Goal: Information Seeking & Learning: Learn about a topic

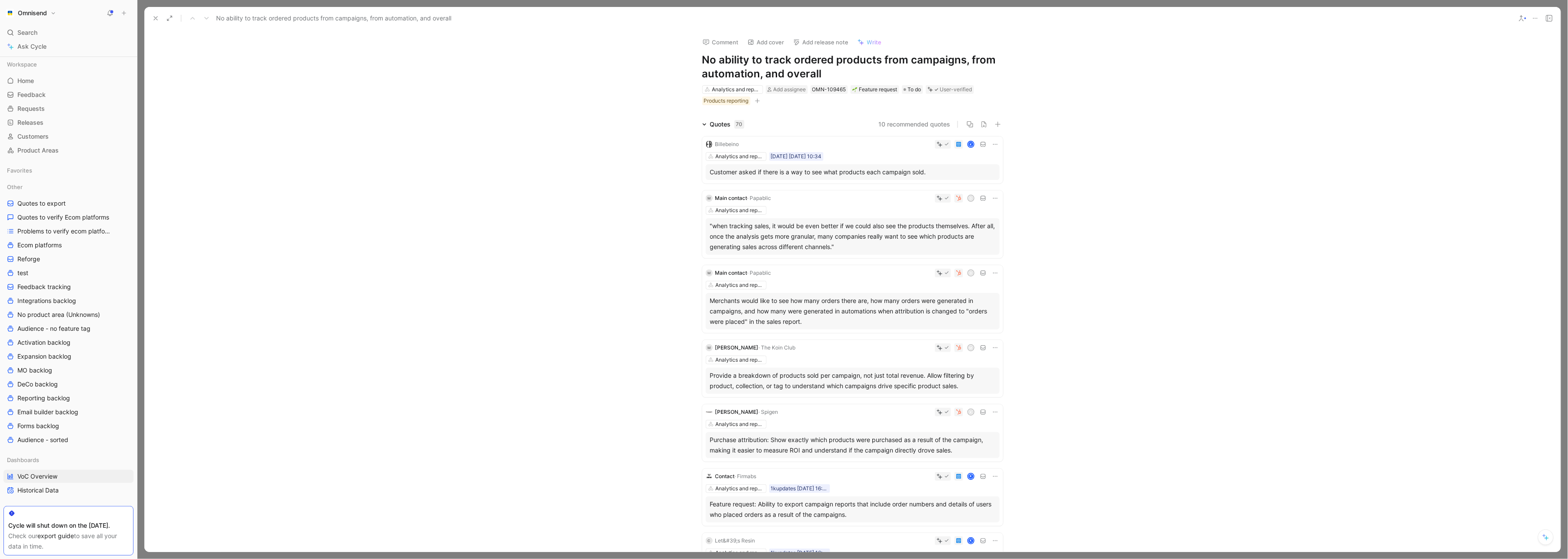
scroll to position [216, 0]
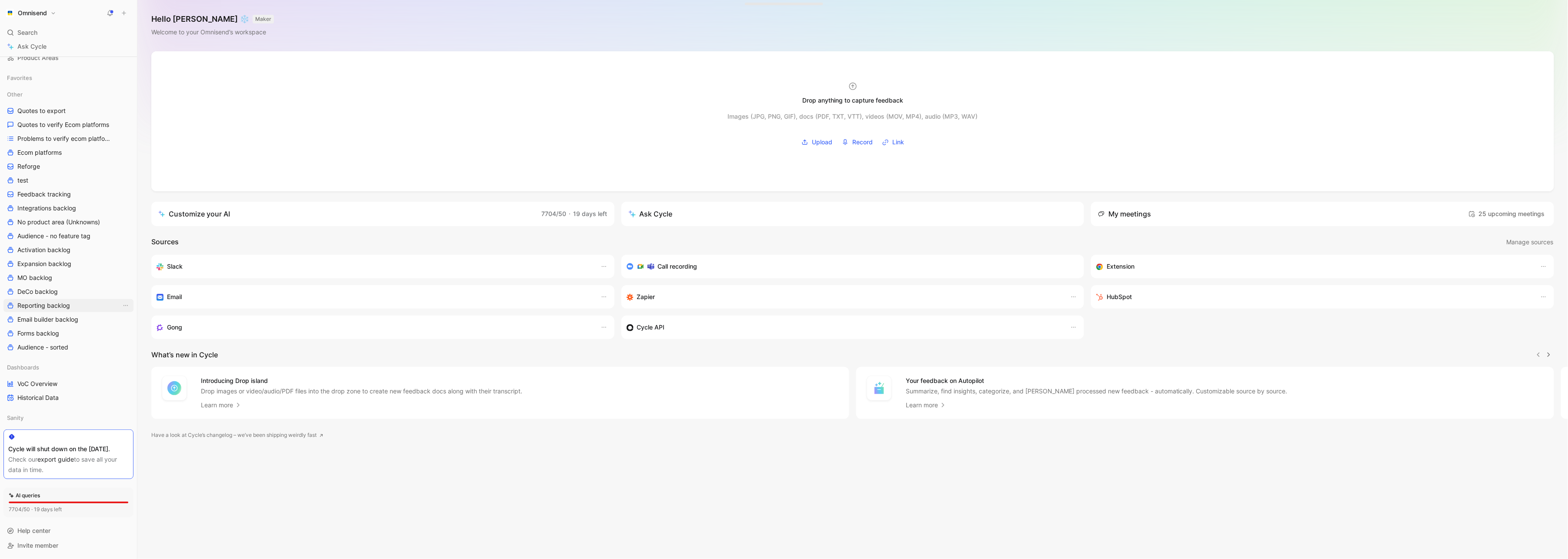
scroll to position [103, 0]
click at [65, 377] on link "VoC Overview" at bounding box center [69, 383] width 130 height 13
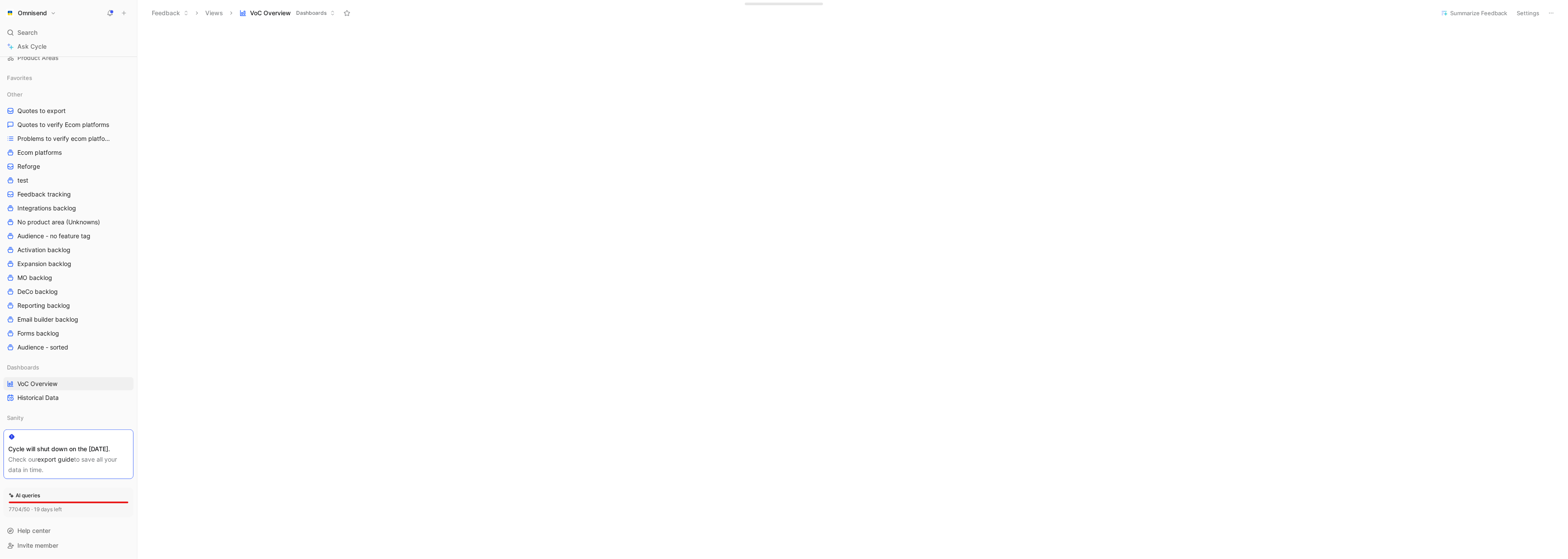
scroll to position [316, 0]
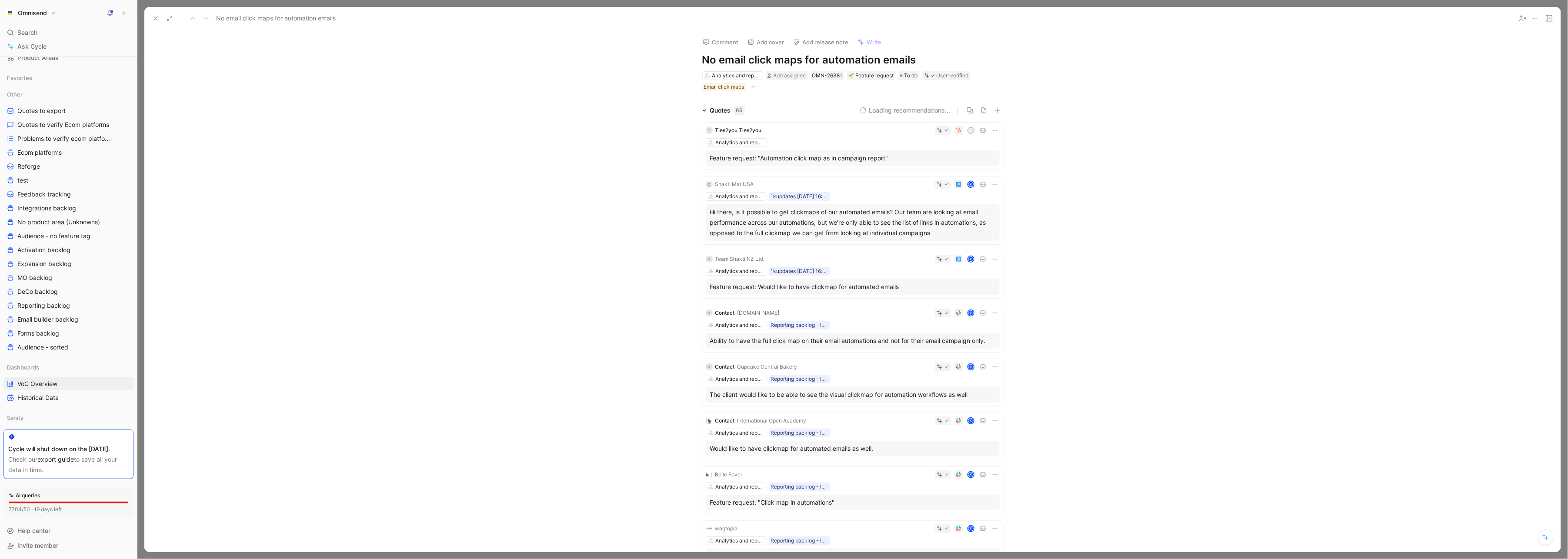
click at [1537, 16] on icon at bounding box center [1535, 18] width 7 height 7
click at [1482, 62] on div "Export quotes" at bounding box center [1510, 62] width 56 height 10
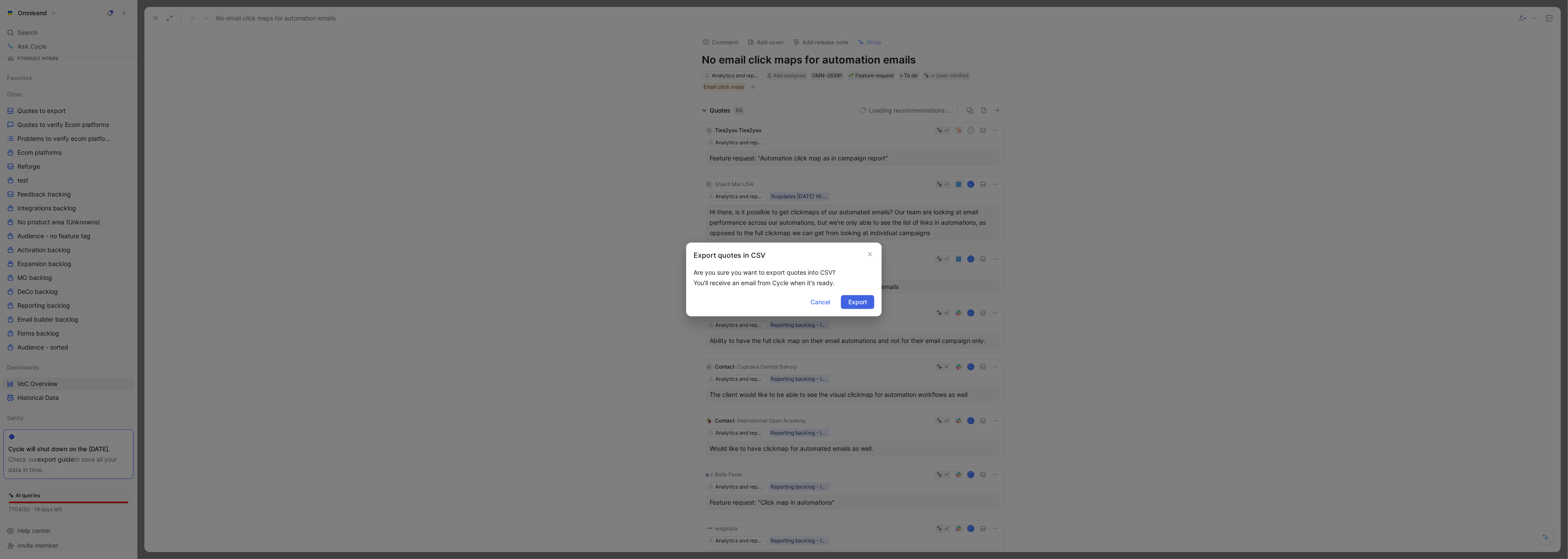
click at [856, 299] on span "Export" at bounding box center [858, 302] width 19 height 10
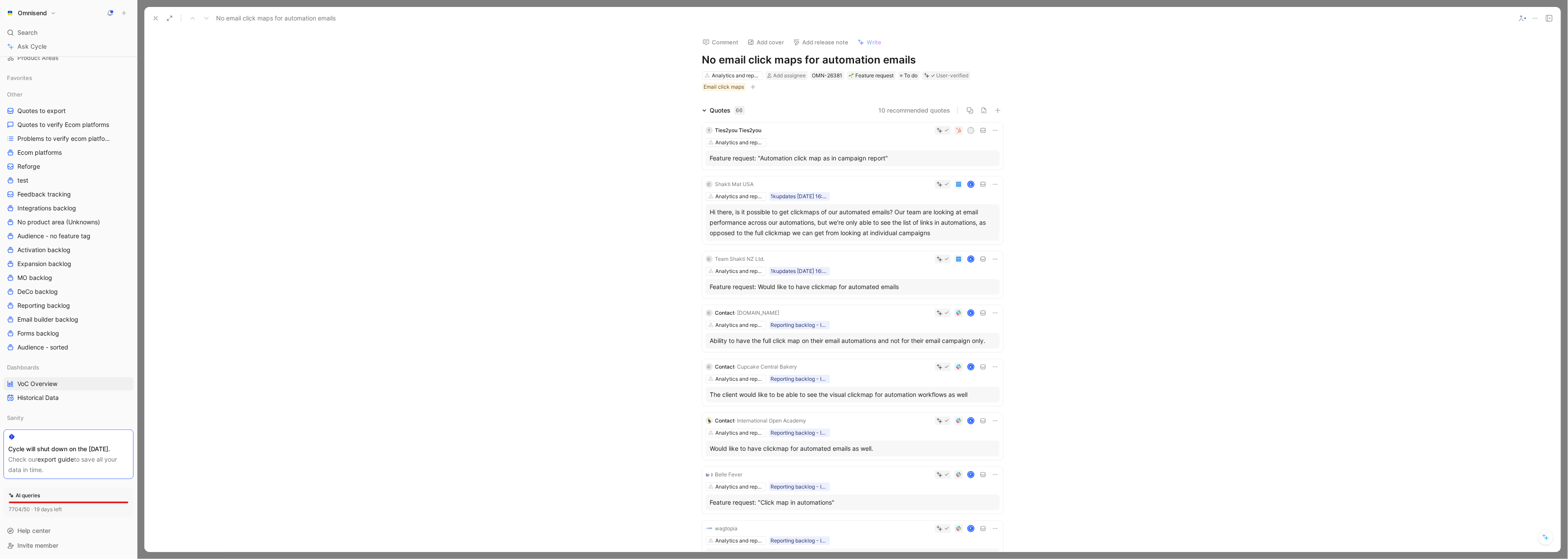
click at [61, 18] on div "Omnisend" at bounding box center [67, 13] width 127 height 12
click at [50, 15] on button "Omnisend" at bounding box center [31, 13] width 55 height 12
click at [65, 88] on div "Workspace settings G then S" at bounding box center [59, 89] width 107 height 14
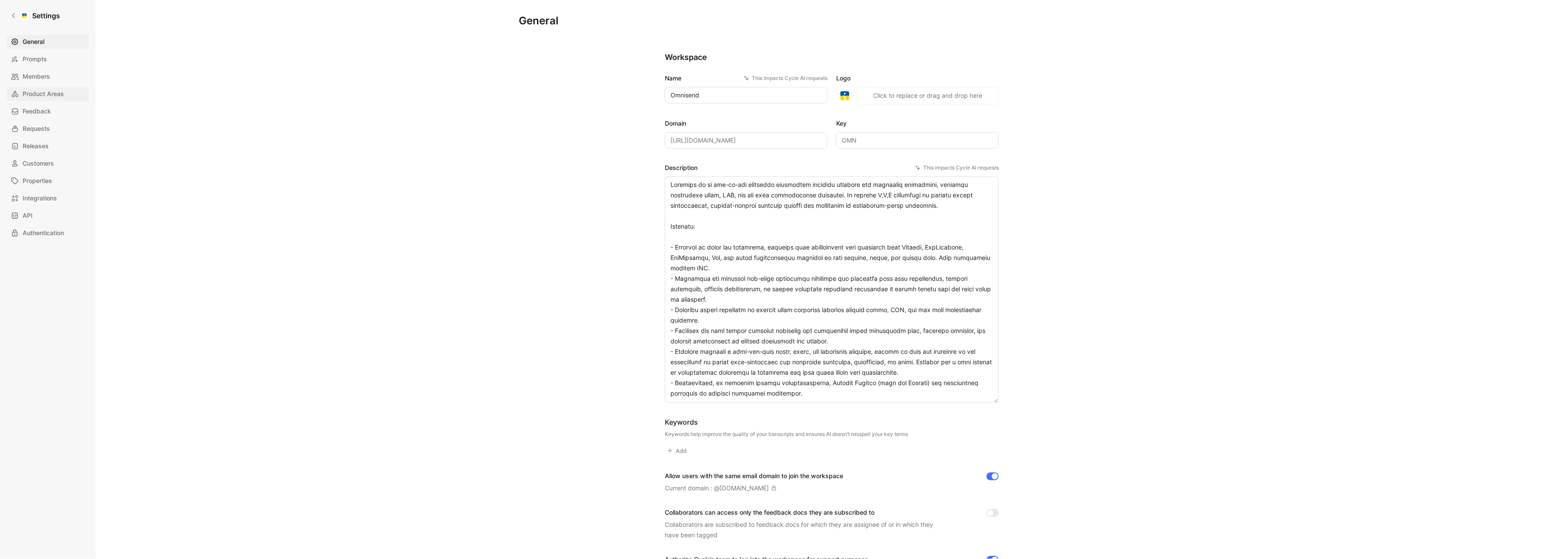
click at [49, 91] on span "Product Areas" at bounding box center [43, 94] width 41 height 10
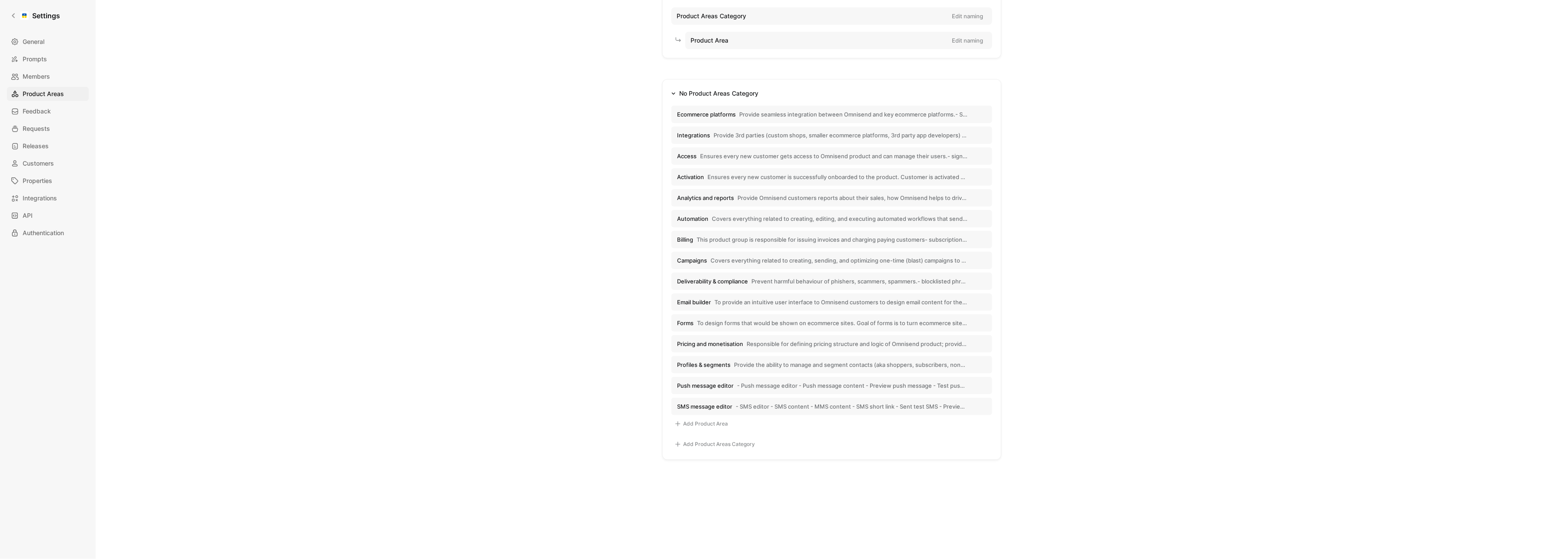
scroll to position [113, 0]
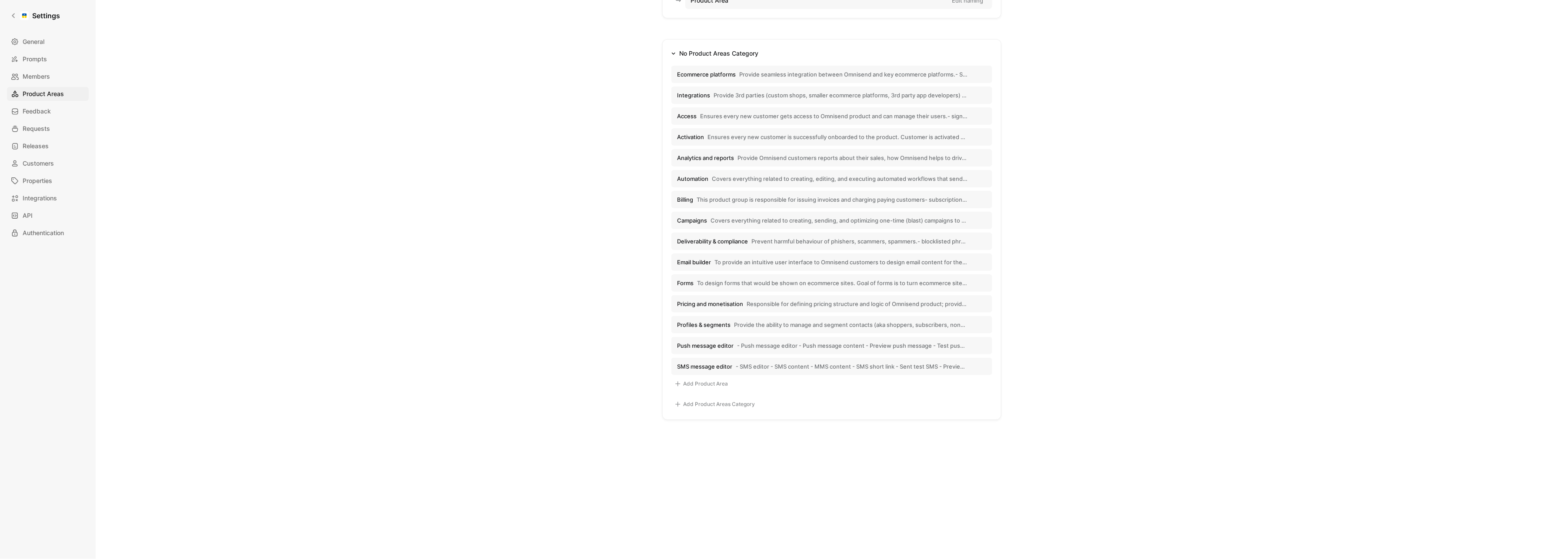
click at [763, 155] on span "Provide Omnisend customers reports about their sales, how Omnisend helps to dri…" at bounding box center [853, 158] width 230 height 8
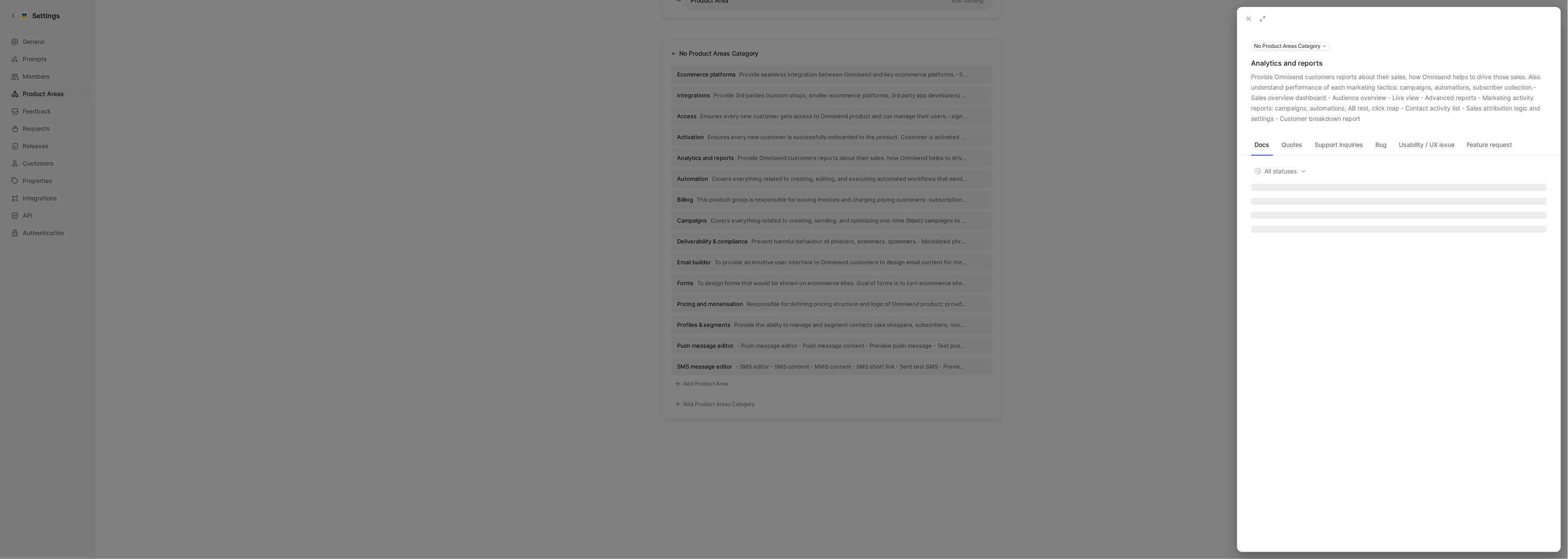
click at [0, 0] on button at bounding box center [0, 0] width 0 height 0
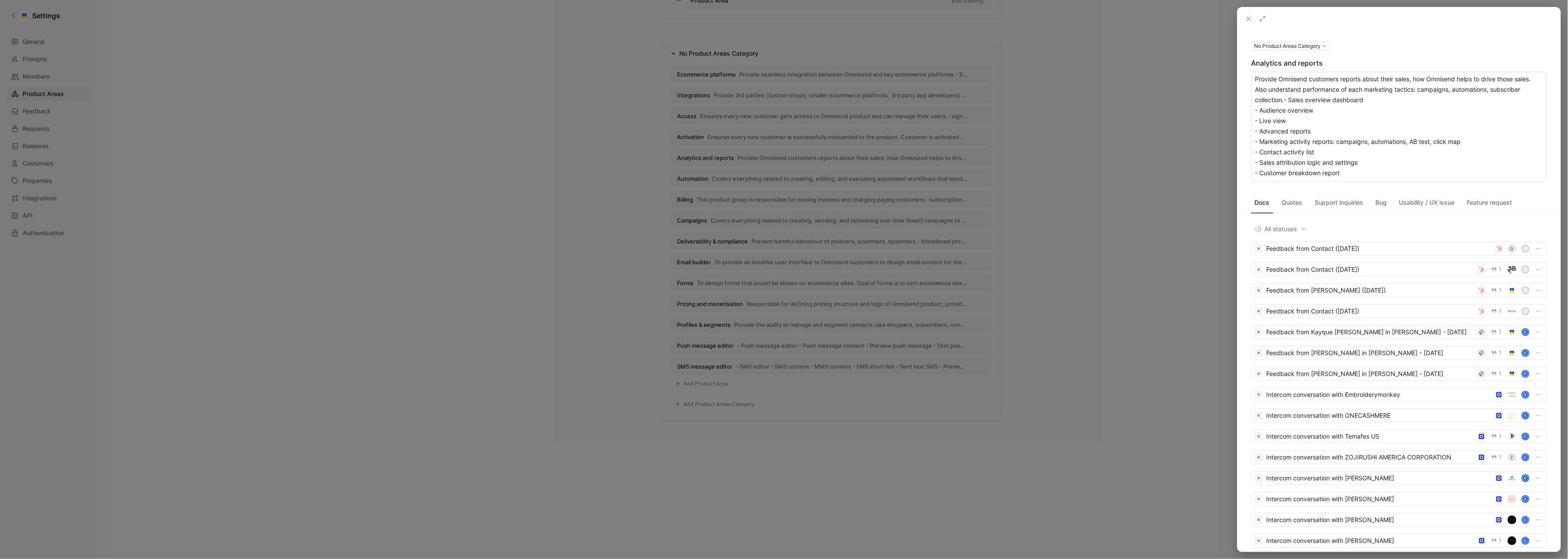
drag, startPoint x: 1265, startPoint y: 80, endPoint x: 1363, endPoint y: 88, distance: 98.3
click at [1363, 88] on textarea "Provide Omnisend customers reports about their sales, how Omnisend helps to dri…" at bounding box center [1399, 127] width 295 height 110
drag, startPoint x: 1258, startPoint y: 78, endPoint x: 1400, endPoint y: 184, distance: 177.2
click at [1400, 184] on div "No Product Areas Category Analytics and reports Provide Omnisend customers repo…" at bounding box center [1399, 290] width 323 height 521
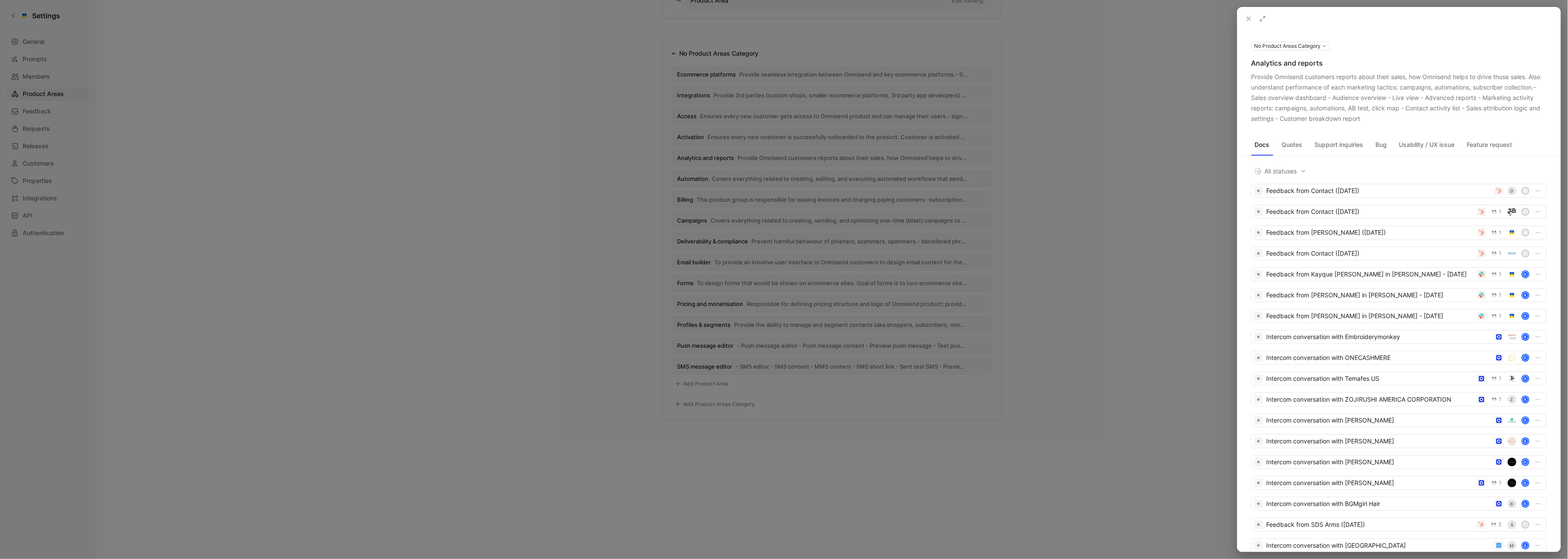
click at [399, 239] on div at bounding box center [784, 279] width 1568 height 559
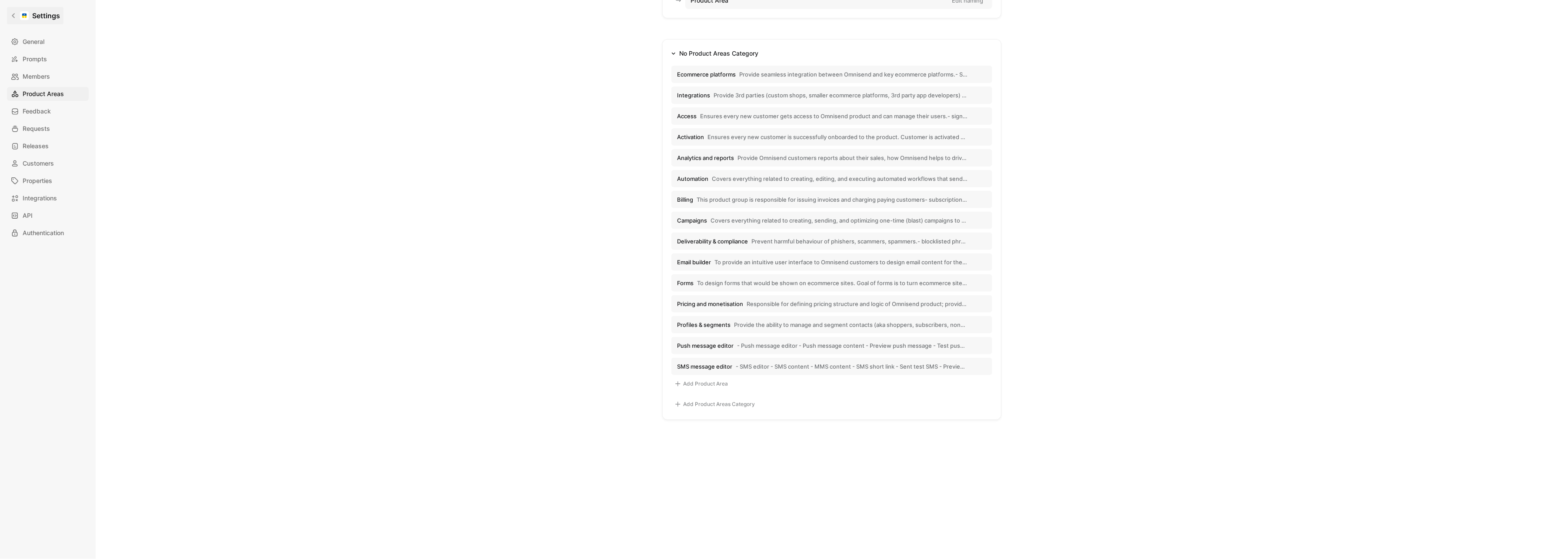
click at [10, 19] on link "Settings" at bounding box center [35, 15] width 57 height 18
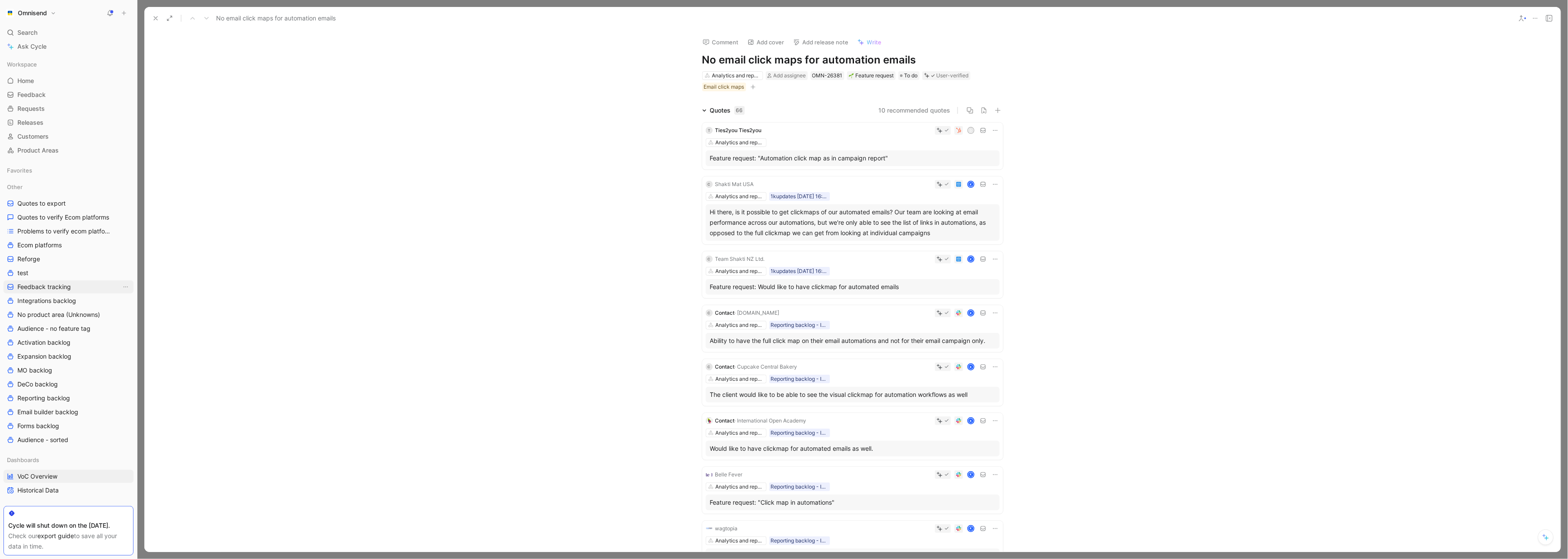
scroll to position [103, 0]
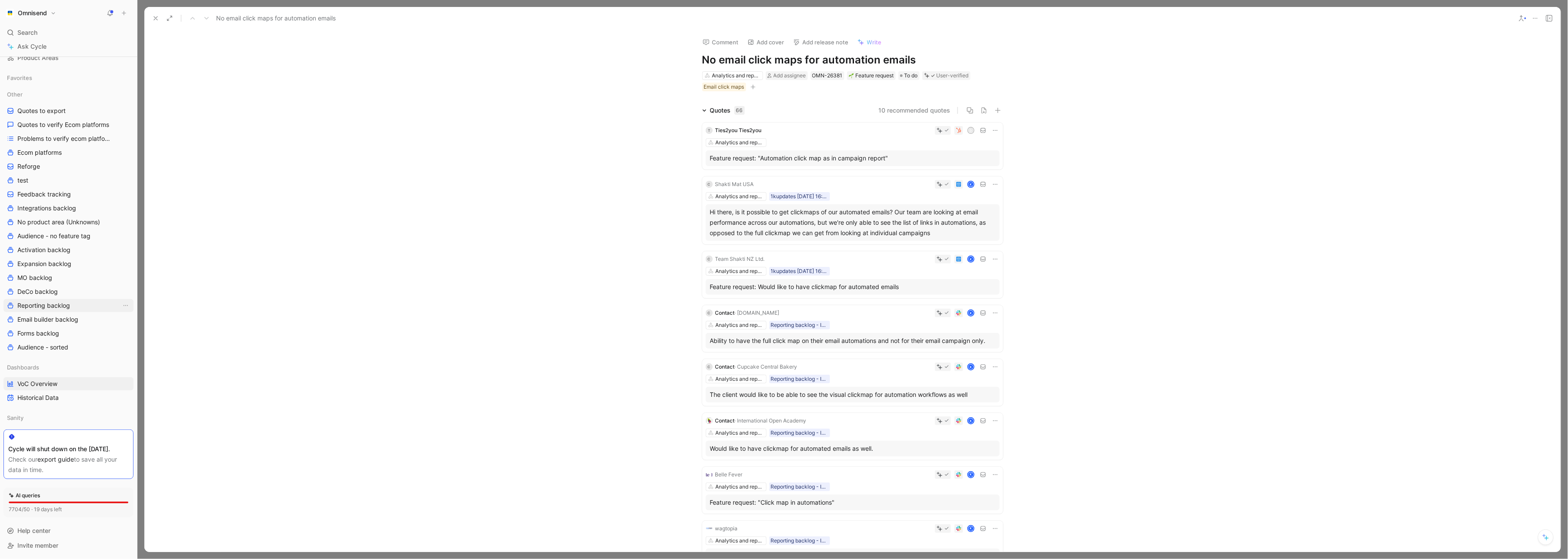
click at [58, 301] on span "Reporting backlog" at bounding box center [44, 305] width 52 height 9
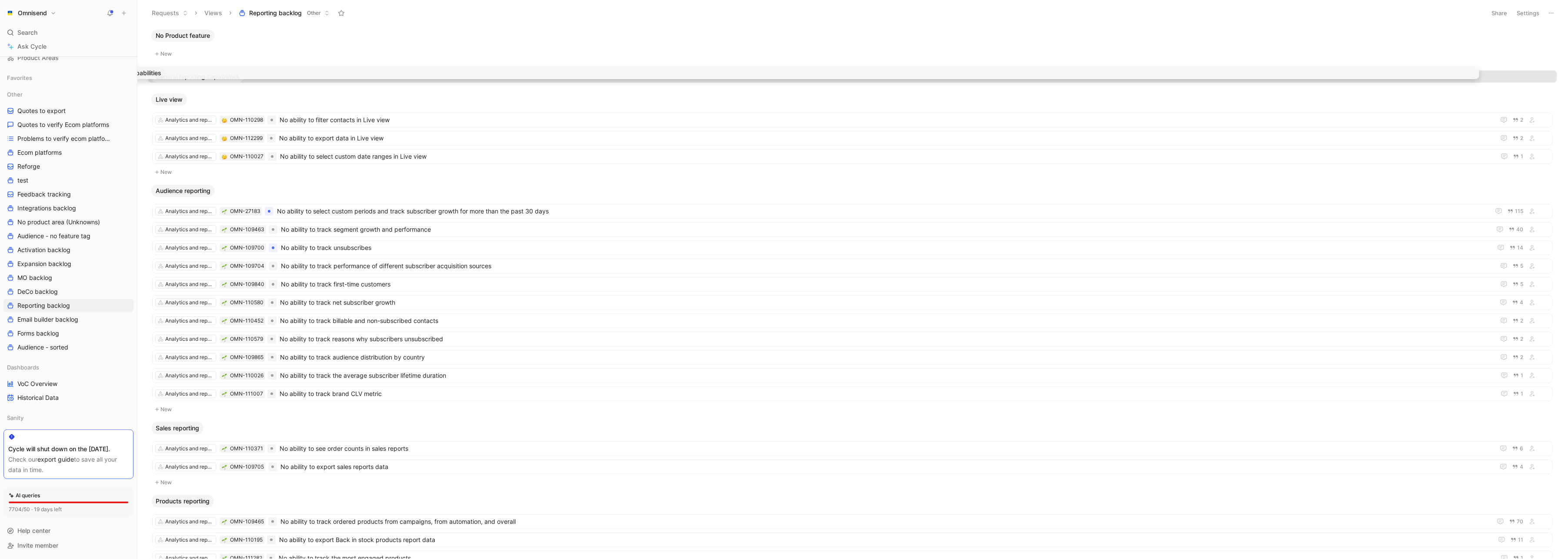
scroll to position [4, 0]
drag, startPoint x: 259, startPoint y: 72, endPoint x: 206, endPoint y: 74, distance: 53.0
click at [206, 74] on div "No Product feature New General reporting capabilities Live view Analytics and r…" at bounding box center [853, 293] width 1430 height 533
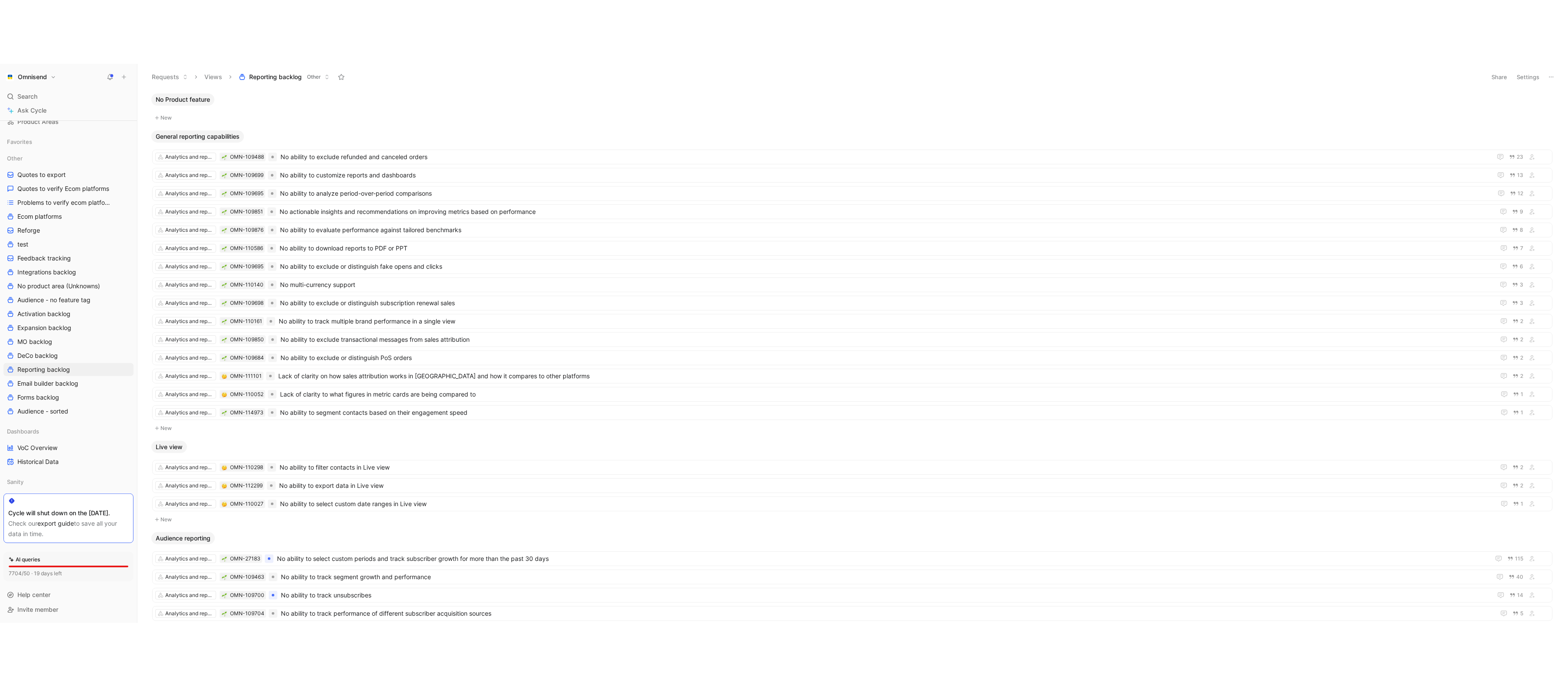
scroll to position [0, 0]
